Goal: Information Seeking & Learning: Compare options

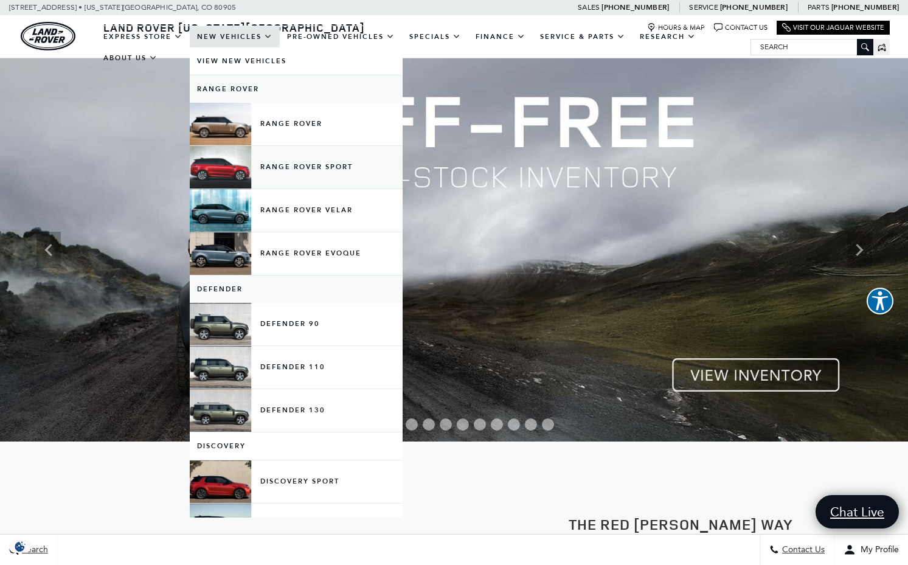
click at [224, 179] on link "Range Rover Sport" at bounding box center [296, 167] width 213 height 43
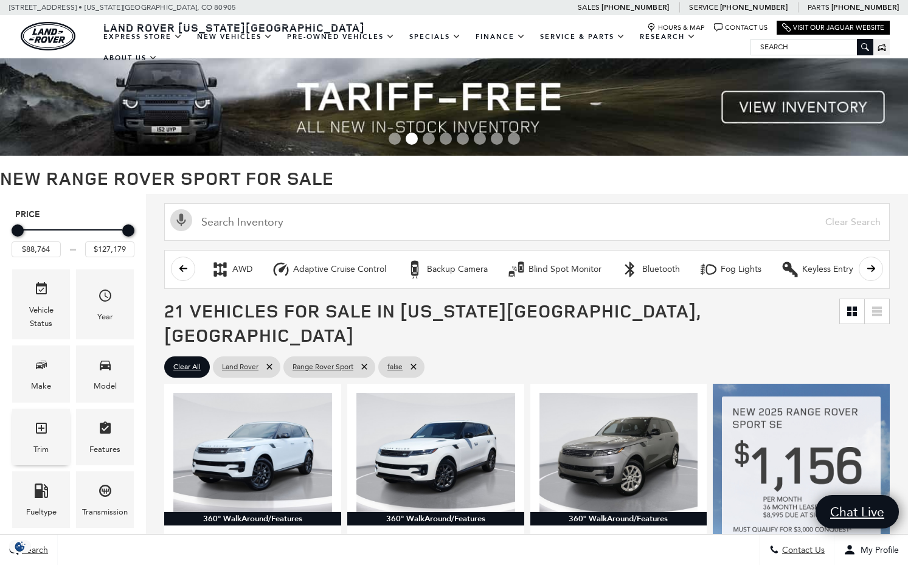
click at [38, 431] on icon "Trim" at bounding box center [41, 428] width 15 height 15
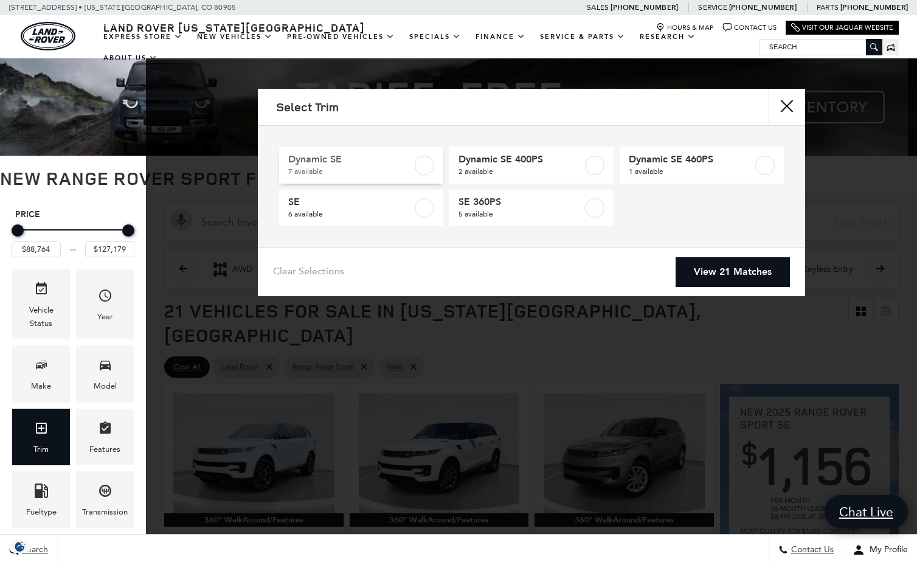
click at [376, 167] on span "7 available" at bounding box center [350, 171] width 124 height 12
type input "$104,499"
checkbox input "true"
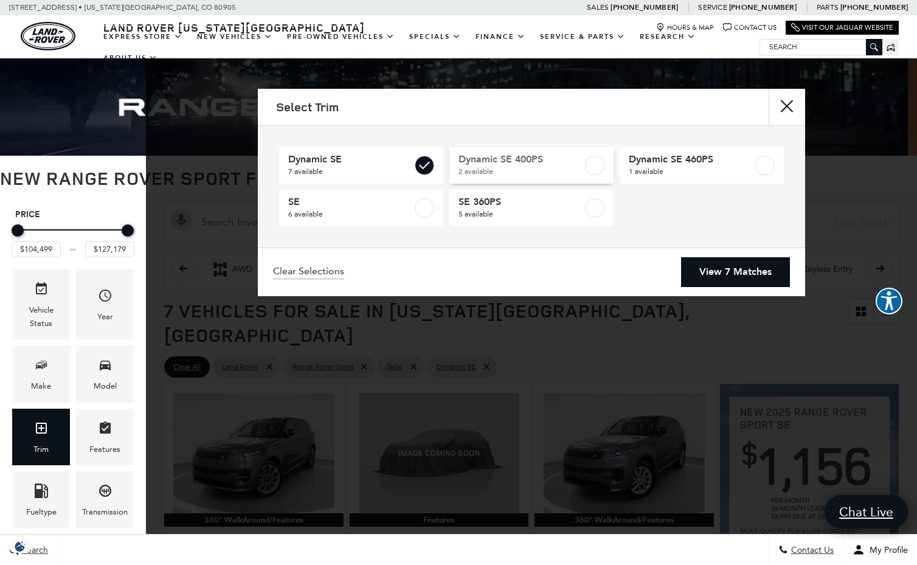
click at [590, 168] on label at bounding box center [594, 165] width 19 height 19
type input "$101,234"
checkbox input "true"
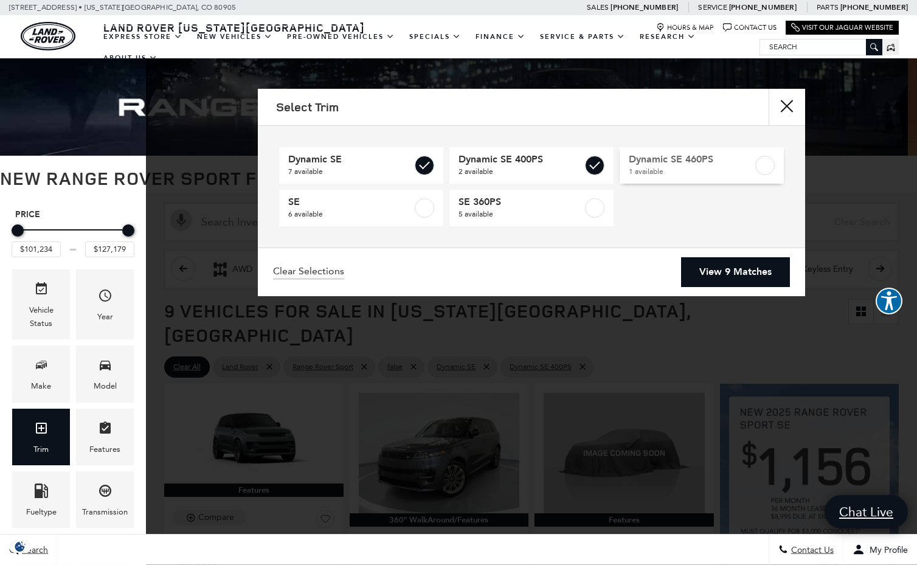
click at [770, 162] on label at bounding box center [764, 165] width 19 height 19
checkbox input "true"
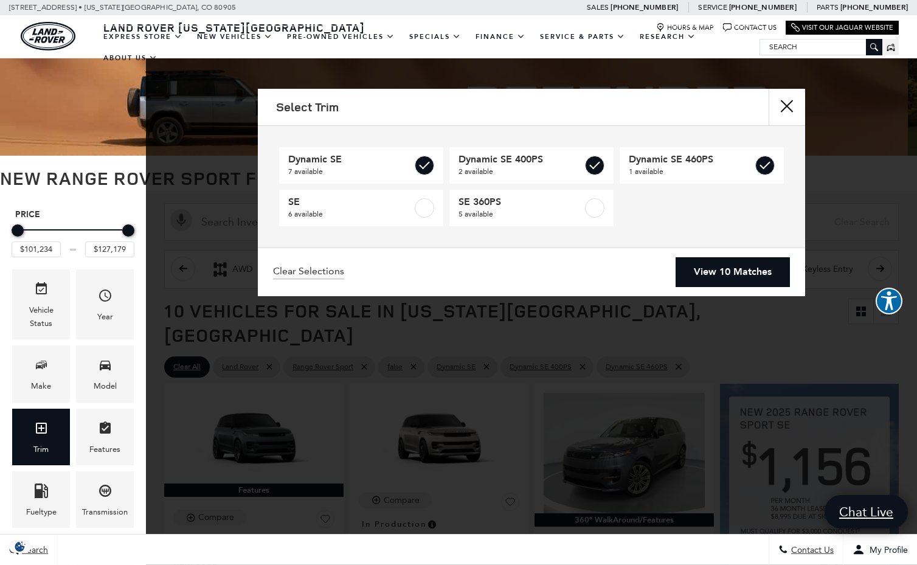
click at [722, 271] on link "View 10 Matches" at bounding box center [733, 272] width 114 height 30
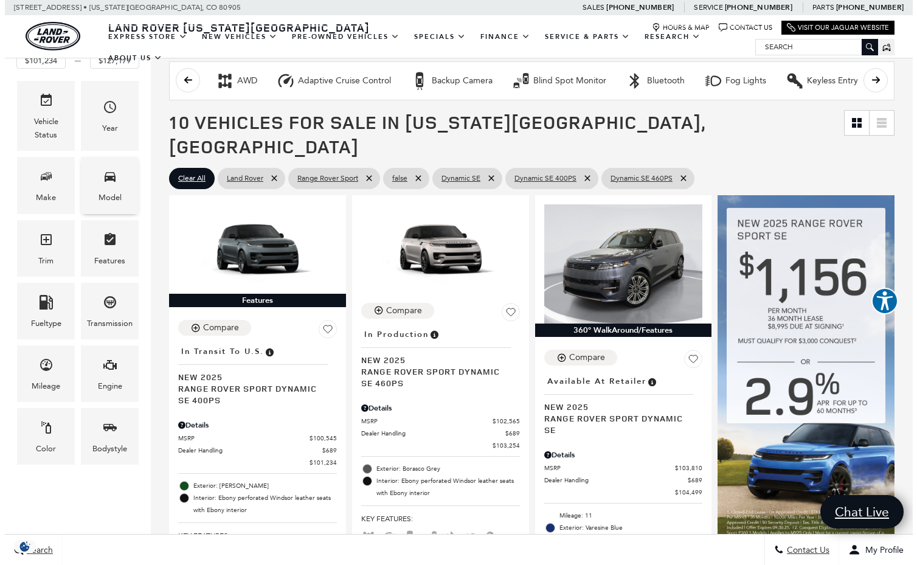
scroll to position [190, 0]
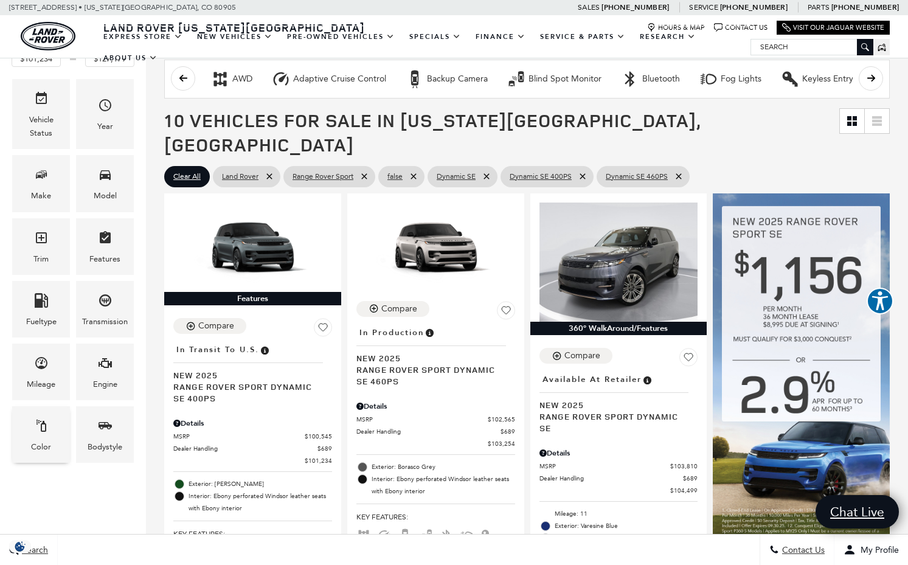
click at [38, 424] on icon "Color" at bounding box center [41, 425] width 15 height 15
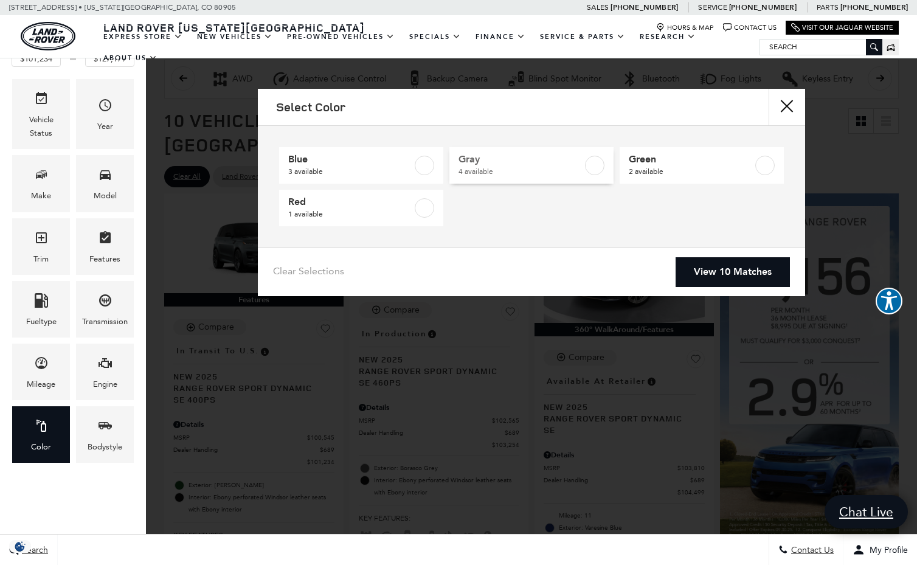
click at [476, 164] on span "Gray" at bounding box center [520, 159] width 124 height 12
type input "$103,254"
type input "$125,834"
checkbox input "true"
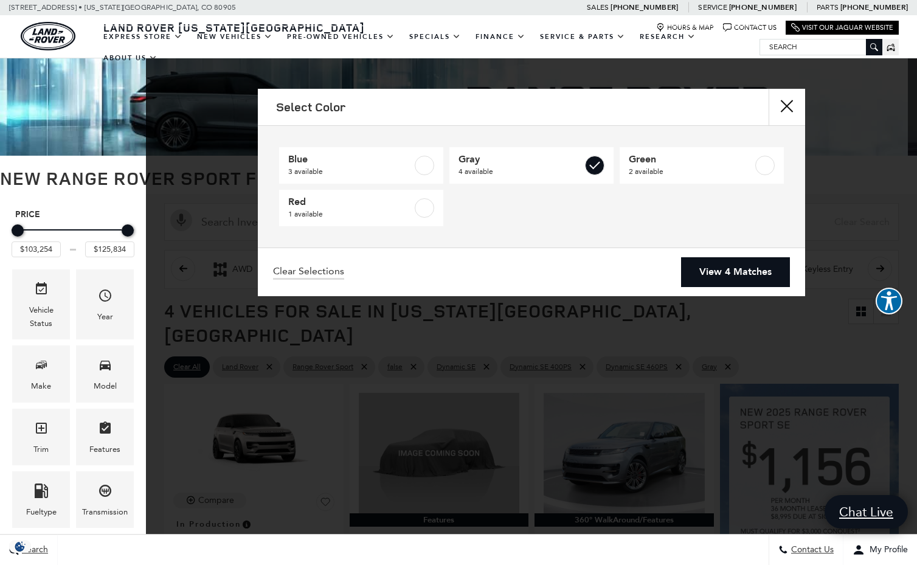
click at [721, 271] on link "View 4 Matches" at bounding box center [735, 272] width 109 height 30
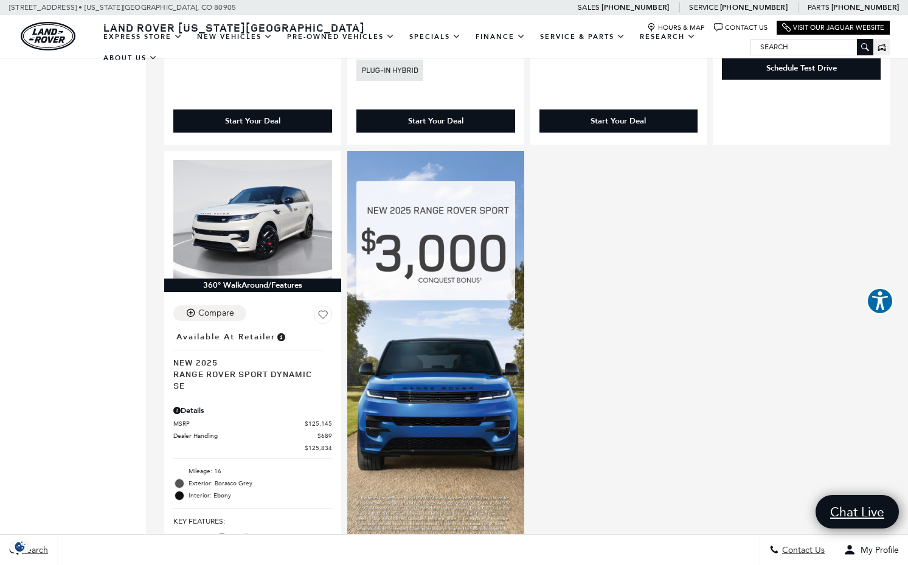
scroll to position [744, 1]
